Goal: Check status

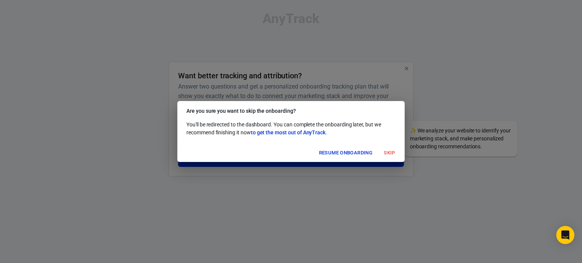
click at [388, 149] on button "Skip" at bounding box center [389, 153] width 24 height 12
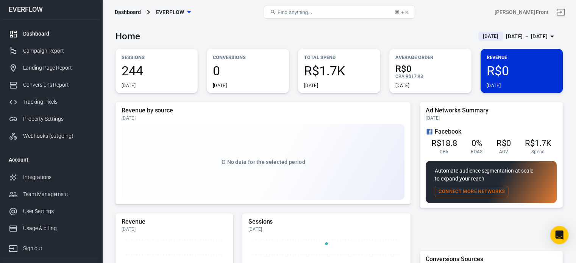
click at [506, 35] on div "[DATE] － [DATE]" at bounding box center [527, 36] width 42 height 9
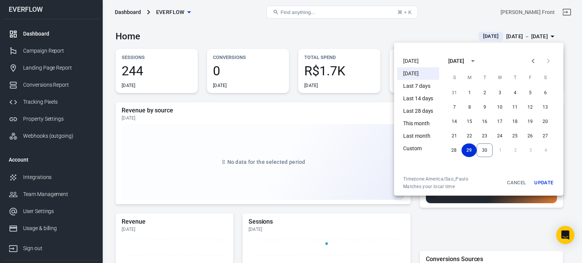
click at [422, 61] on li "[DATE]" at bounding box center [418, 61] width 42 height 13
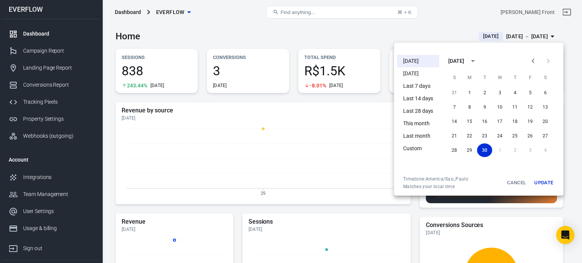
click at [303, 36] on div at bounding box center [291, 131] width 582 height 263
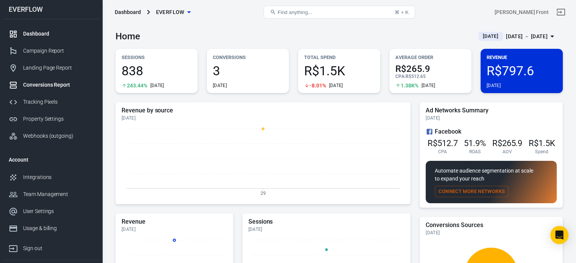
click at [45, 83] on div "Conversions Report" at bounding box center [58, 85] width 70 height 8
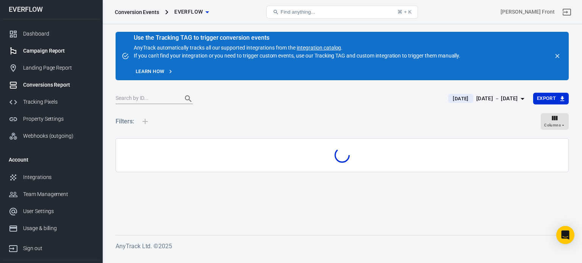
click at [45, 53] on div "Campaign Report" at bounding box center [58, 51] width 70 height 8
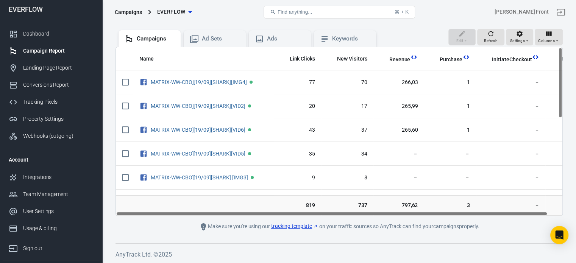
drag, startPoint x: 466, startPoint y: 215, endPoint x: 445, endPoint y: 210, distance: 21.8
click at [445, 210] on div "Name Link Clicks New Visitors Revenue Purchase InitiateCheckout ROAS MATRIX-WW-…" at bounding box center [340, 131] width 448 height 169
click at [48, 30] on div "Dashboard" at bounding box center [58, 34] width 70 height 8
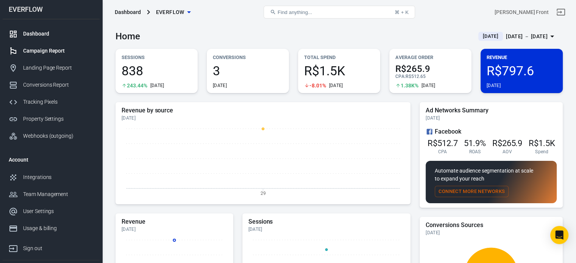
click at [54, 58] on link "Campaign Report" at bounding box center [51, 50] width 97 height 17
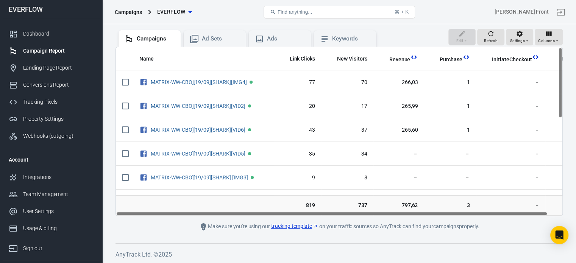
scroll to position [0, 15]
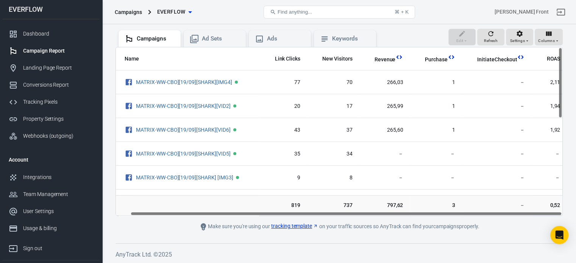
drag, startPoint x: 486, startPoint y: 214, endPoint x: 544, endPoint y: 202, distance: 59.2
click at [544, 202] on div "Name Link Clicks New Visitors Revenue Purchase InitiateCheckout ROAS MATRIX-WW-…" at bounding box center [340, 131] width 448 height 169
drag, startPoint x: 561, startPoint y: 82, endPoint x: 564, endPoint y: 79, distance: 4.0
click at [564, 79] on div "Verify Ads Integration on Pixel Settings to display your campaigns AnyTrack rel…" at bounding box center [339, 112] width 474 height 304
